Goal: Task Accomplishment & Management: Manage account settings

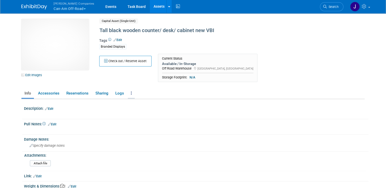
click at [128, 91] on link at bounding box center [131, 93] width 7 height 9
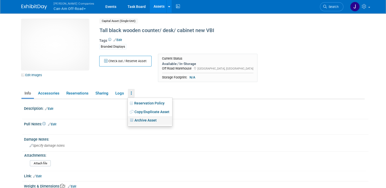
click at [138, 121] on link "Archive Asset" at bounding box center [150, 120] width 44 height 9
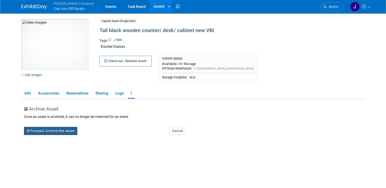
click at [58, 131] on button "Proceed: Archive this Asset" at bounding box center [50, 131] width 53 height 8
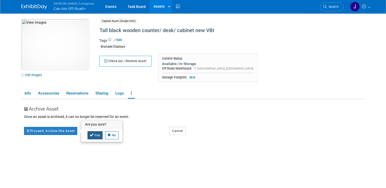
click at [90, 132] on link "Yes" at bounding box center [94, 135] width 15 height 8
